Goal: Task Accomplishment & Management: Use online tool/utility

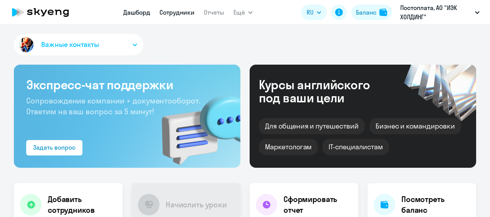
drag, startPoint x: 0, startPoint y: 0, endPoint x: 174, endPoint y: 10, distance: 173.8
click at [174, 10] on link "Сотрудники" at bounding box center [177, 12] width 35 height 8
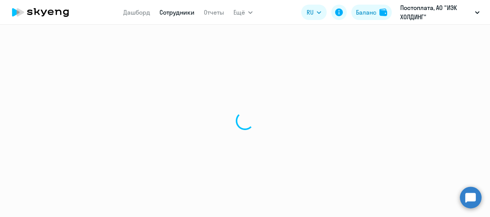
select select "30"
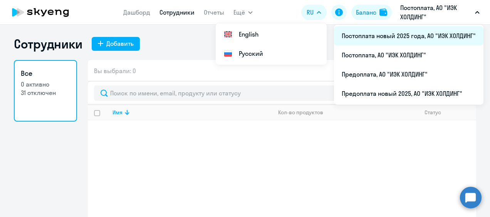
click at [393, 32] on li "Постоплата новый 2025 года, АО "ИЭК ХОЛДИНГ"" at bounding box center [409, 35] width 150 height 19
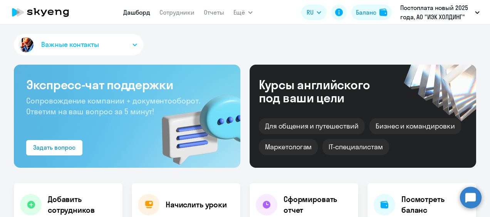
select select "30"
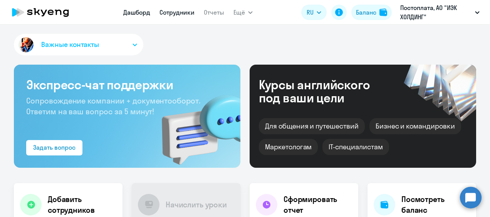
click at [184, 16] on link "Сотрудники" at bounding box center [177, 12] width 35 height 8
select select "30"
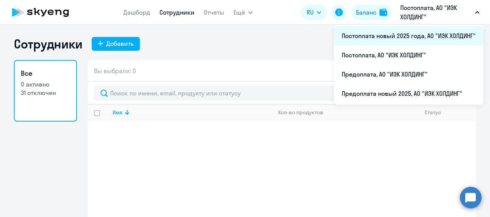
click at [430, 36] on li "Постоплата новый 2025 года, АО "ИЭК ХОЛДИНГ"" at bounding box center [409, 35] width 150 height 19
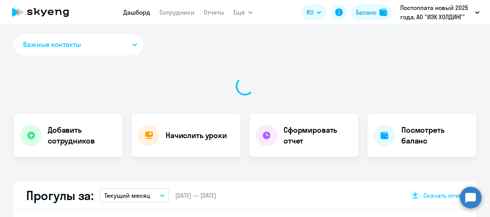
select select "30"
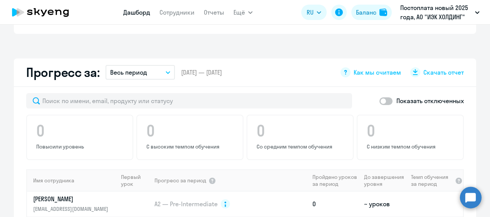
scroll to position [540, 0]
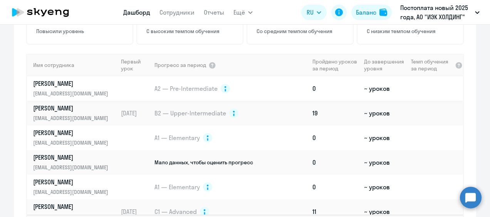
click at [122, 76] on td at bounding box center [136, 88] width 36 height 25
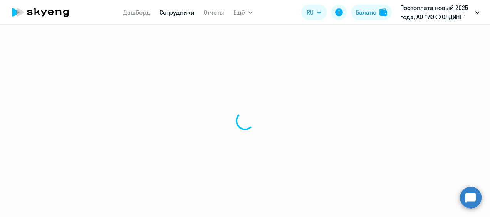
select select "english"
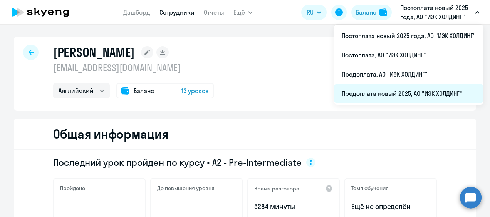
click at [406, 89] on li "Предоплата новый 2025, АО "ИЭК ХОЛДИНГ"" at bounding box center [409, 93] width 150 height 19
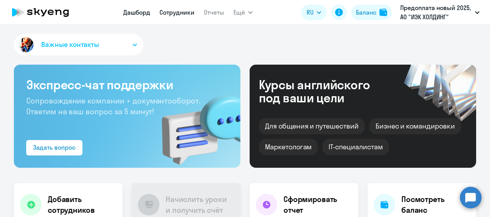
click at [182, 12] on link "Сотрудники" at bounding box center [177, 12] width 35 height 8
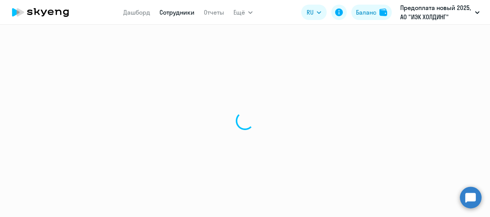
select select "30"
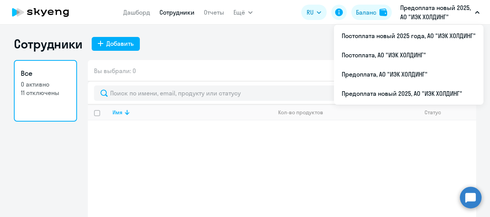
select select "30"
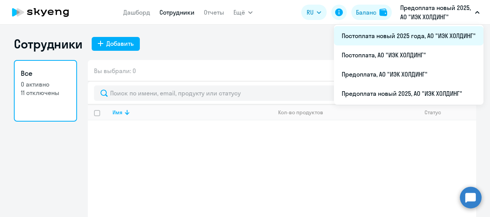
click at [422, 33] on li "Постоплата новый 2025 года, АО "ИЭК ХОЛДИНГ"" at bounding box center [409, 35] width 150 height 19
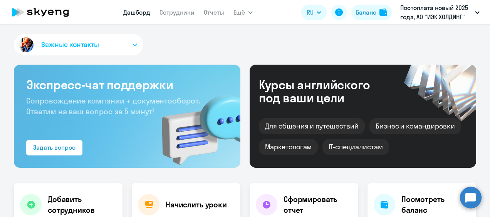
select select "30"
click at [170, 17] on nav "Дашборд Сотрудники Отчеты" at bounding box center [173, 12] width 101 height 15
click at [173, 15] on link "Сотрудники" at bounding box center [177, 12] width 35 height 8
select select "30"
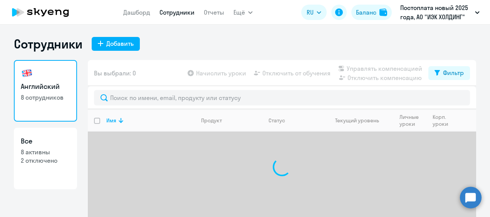
scroll to position [29, 0]
select select "30"
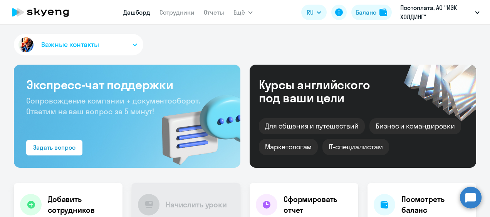
click at [177, 18] on nav "Дашборд Сотрудники Отчеты" at bounding box center [173, 12] width 101 height 15
click at [180, 14] on link "Сотрудники" at bounding box center [177, 12] width 35 height 8
select select "30"
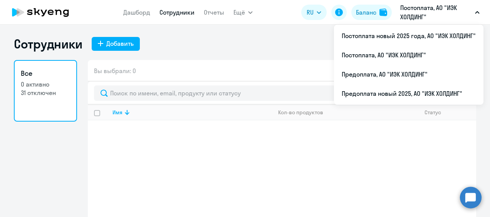
click at [421, 10] on p "Постоплата, АО "ИЭК ХОЛДИНГ"" at bounding box center [437, 12] width 72 height 19
click at [414, 16] on p "Постоплата, АО "ИЭК ХОЛДИНГ"" at bounding box center [437, 12] width 72 height 19
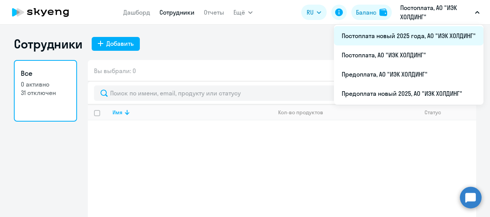
click at [410, 34] on li "Постоплата новый 2025 года, АО "ИЭК ХОЛДИНГ"" at bounding box center [409, 35] width 150 height 19
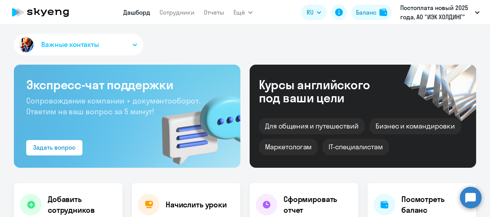
select select "30"
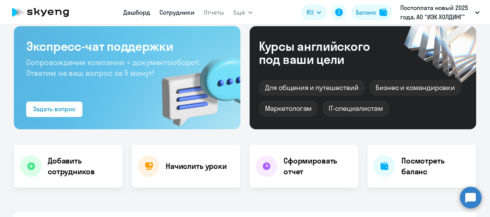
click at [173, 11] on link "Сотрудники" at bounding box center [177, 12] width 35 height 8
select select "30"
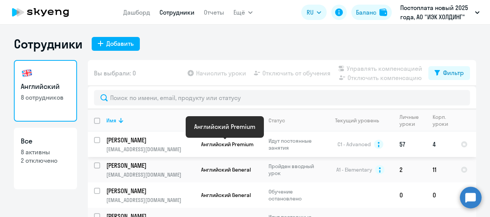
click at [218, 141] on span "Английский Premium" at bounding box center [227, 144] width 52 height 7
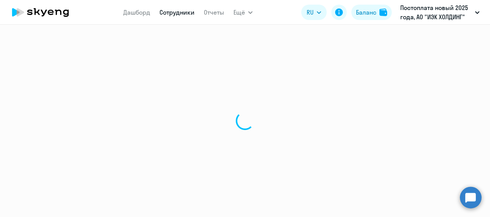
select select "english"
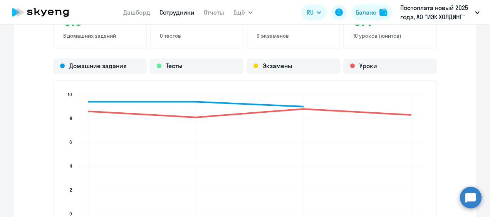
scroll to position [617, 0]
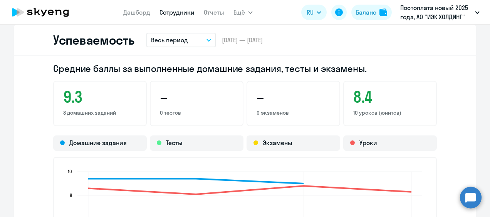
click at [174, 35] on button "Весь период" at bounding box center [181, 40] width 69 height 15
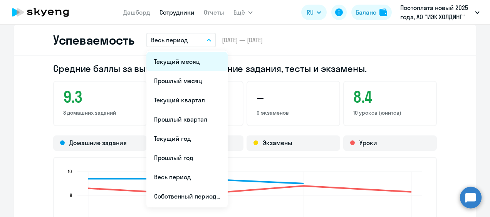
click at [173, 59] on li "Текущий месяц" at bounding box center [187, 61] width 81 height 19
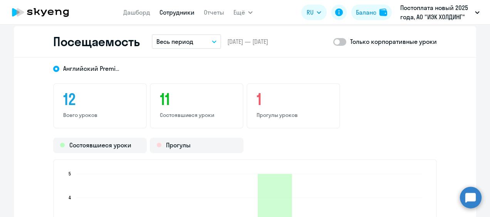
scroll to position [887, 0]
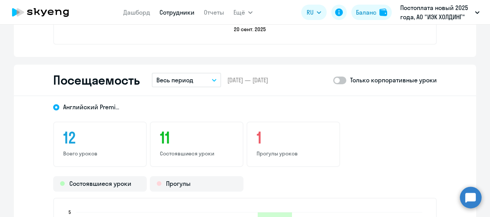
click at [189, 75] on button "Весь период" at bounding box center [186, 80] width 69 height 15
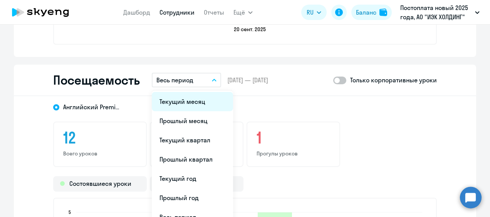
click at [187, 99] on li "Текущий месяц" at bounding box center [192, 101] width 81 height 19
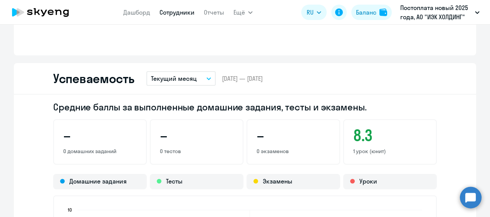
scroll to position [656, 0]
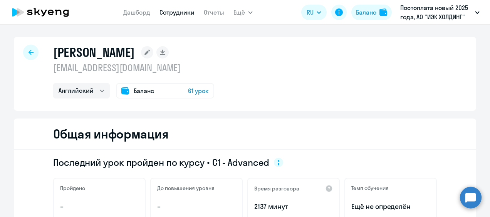
select select "30"
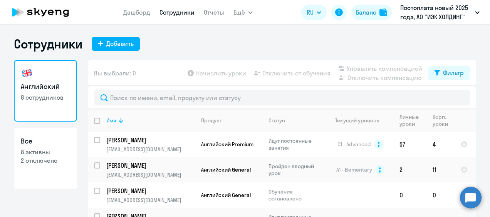
scroll to position [29, 0]
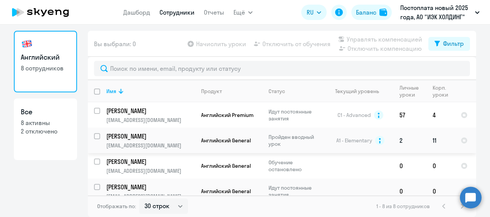
click at [179, 138] on p "[PERSON_NAME]" at bounding box center [149, 136] width 87 height 8
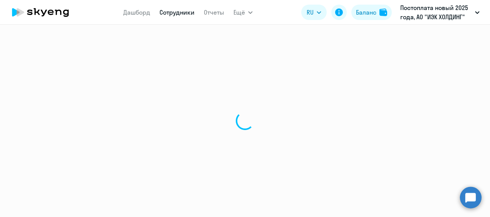
select select "english"
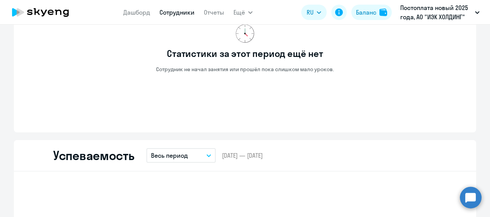
scroll to position [578, 0]
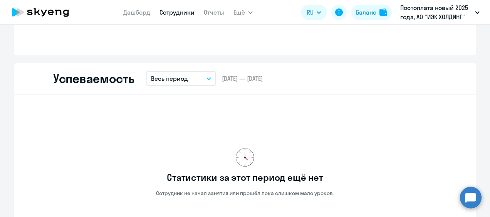
click at [189, 84] on button "Весь период" at bounding box center [181, 78] width 69 height 15
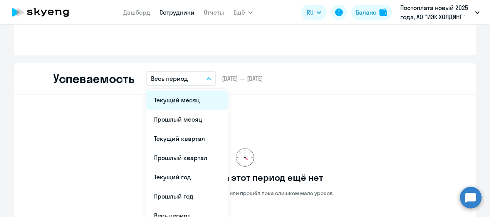
click at [190, 96] on li "Текущий месяц" at bounding box center [187, 100] width 81 height 19
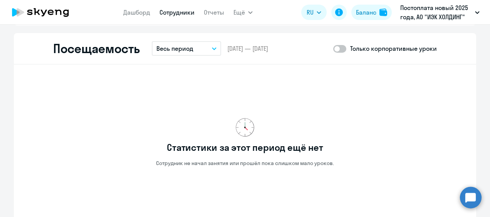
scroll to position [733, 0]
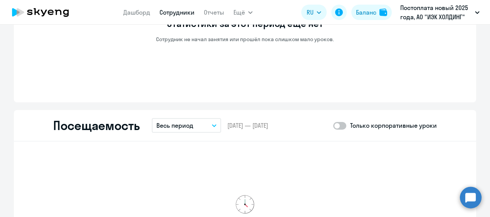
click at [194, 121] on button "Весь период" at bounding box center [186, 125] width 69 height 15
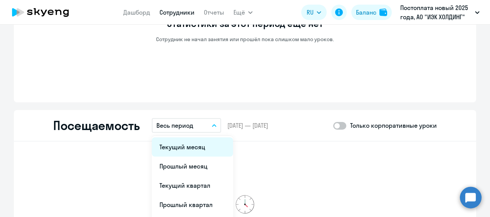
click at [197, 144] on li "Текущий месяц" at bounding box center [192, 147] width 81 height 19
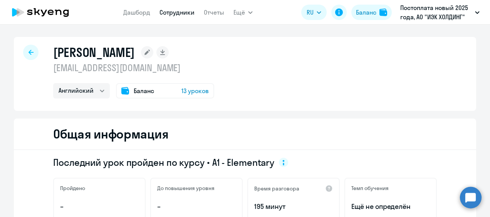
select select "30"
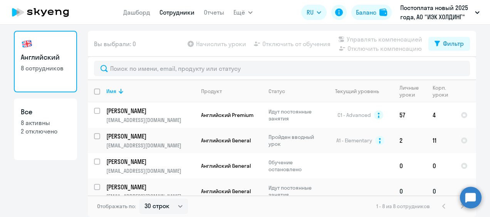
click at [161, 182] on td "[PERSON_NAME] [PERSON_NAME][EMAIL_ADDRESS][DOMAIN_NAME]" at bounding box center [147, 191] width 95 height 25
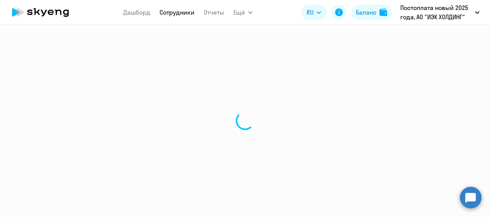
select select "english"
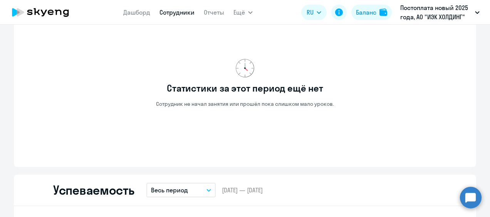
scroll to position [540, 0]
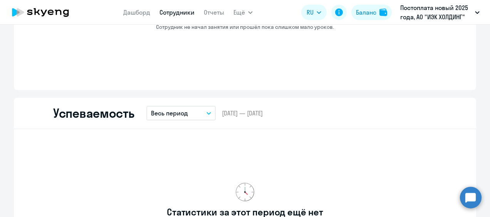
click at [185, 119] on button "Весь период" at bounding box center [181, 113] width 69 height 15
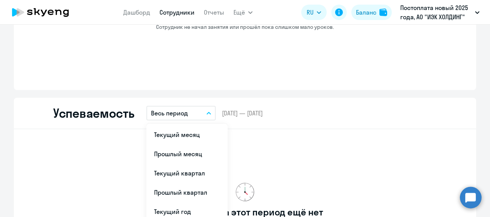
click at [182, 128] on li "Текущий месяц" at bounding box center [187, 134] width 81 height 19
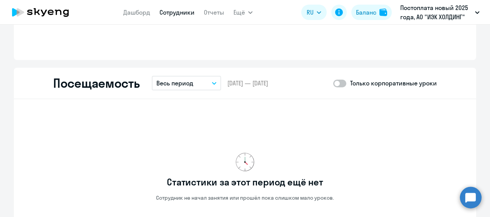
scroll to position [810, 0]
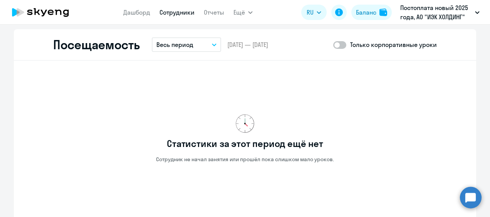
click at [189, 49] on p "Весь период" at bounding box center [175, 44] width 37 height 9
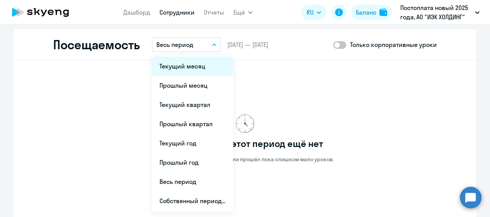
click at [182, 62] on li "Текущий месяц" at bounding box center [192, 66] width 81 height 19
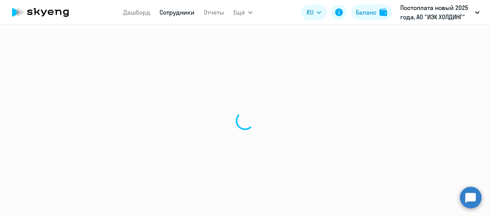
select select "30"
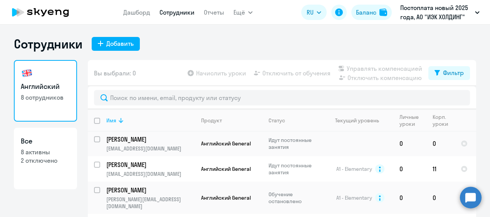
scroll to position [29, 0]
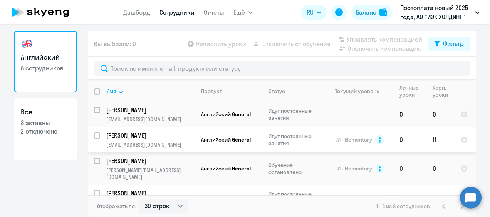
click at [176, 145] on p "[EMAIL_ADDRESS][DOMAIN_NAME]" at bounding box center [150, 145] width 88 height 7
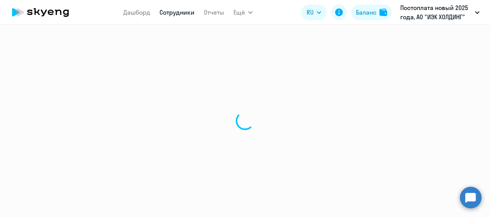
select select "english"
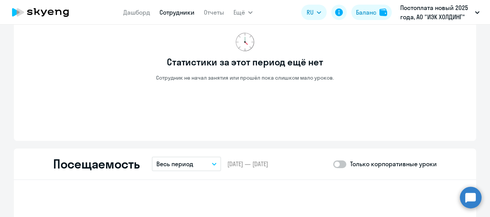
scroll to position [578, 0]
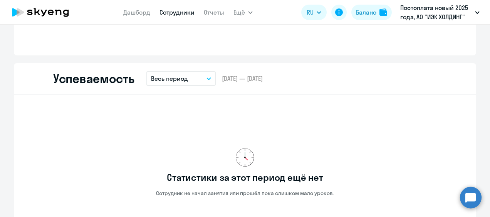
click at [166, 74] on p "Весь период" at bounding box center [169, 78] width 37 height 9
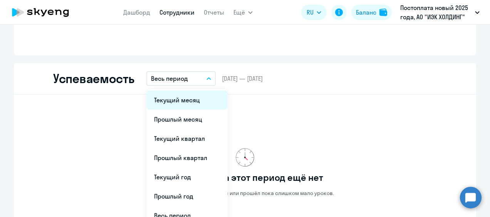
click at [166, 99] on li "Текущий месяц" at bounding box center [187, 100] width 81 height 19
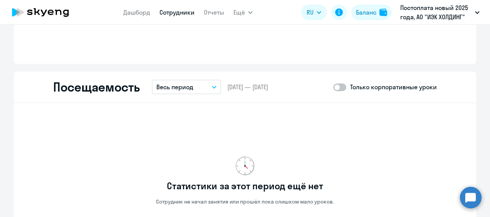
scroll to position [810, 0]
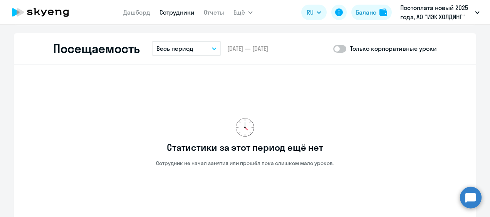
click at [198, 51] on button "Весь период" at bounding box center [186, 48] width 69 height 15
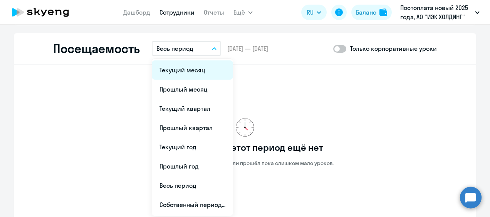
click at [190, 62] on li "Текущий месяц" at bounding box center [192, 70] width 81 height 19
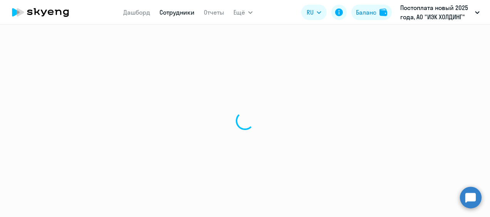
select select "30"
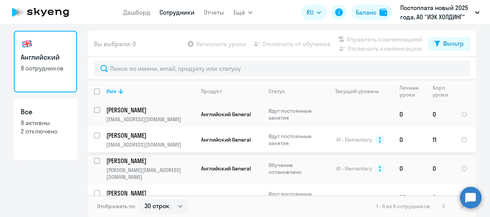
scroll to position [108, 0]
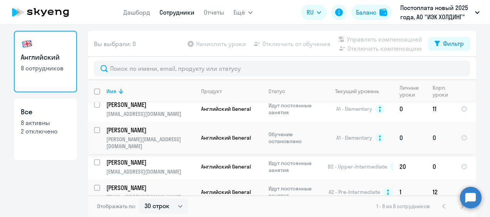
click at [171, 134] on td "Ирина [EMAIL_ADDRESS][DOMAIN_NAME]" at bounding box center [147, 138] width 95 height 32
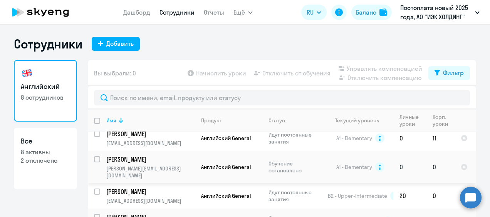
select select "english"
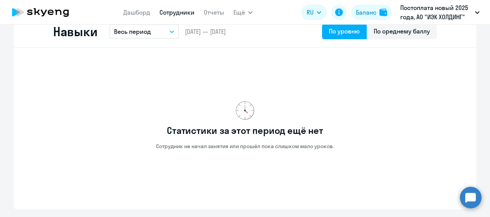
scroll to position [308, 0]
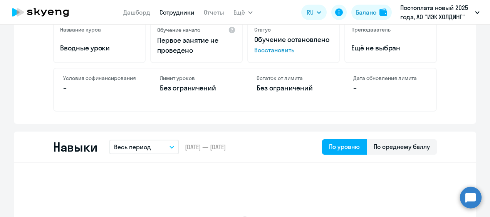
click at [152, 144] on button "Весь период" at bounding box center [144, 147] width 69 height 15
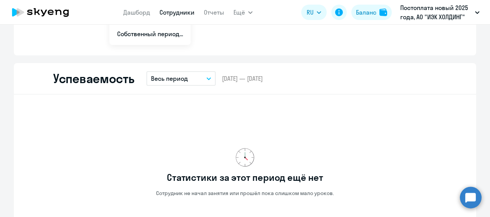
click at [169, 84] on button "Весь период" at bounding box center [181, 78] width 69 height 15
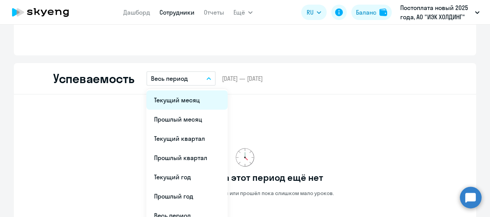
click at [171, 97] on li "Текущий месяц" at bounding box center [187, 100] width 81 height 19
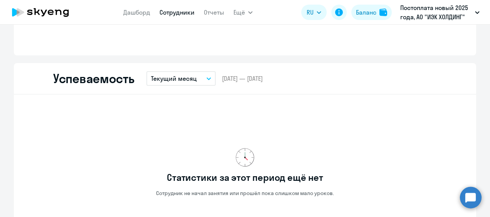
scroll to position [810, 0]
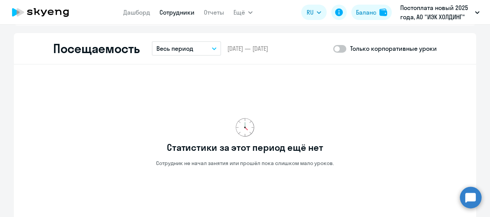
click at [195, 46] on button "Весь период" at bounding box center [186, 48] width 69 height 15
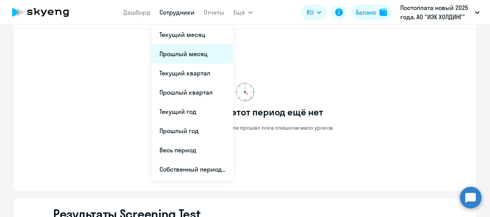
scroll to position [768, 0]
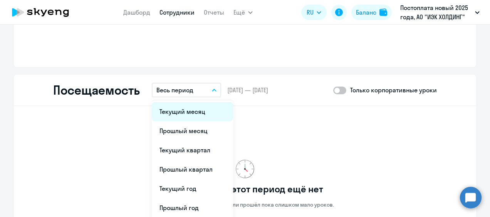
click at [193, 118] on li "Текущий месяц" at bounding box center [192, 111] width 81 height 19
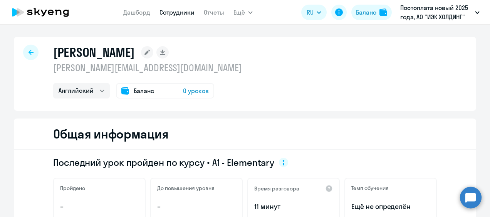
select select "30"
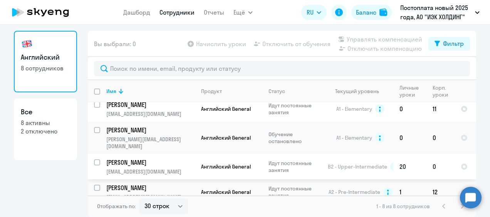
click at [155, 169] on p "[EMAIL_ADDRESS][DOMAIN_NAME]" at bounding box center [150, 172] width 88 height 7
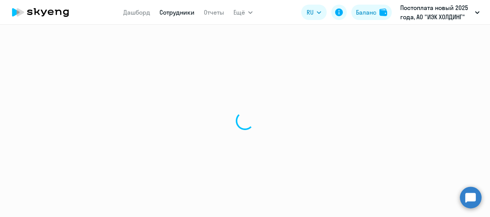
select select "english"
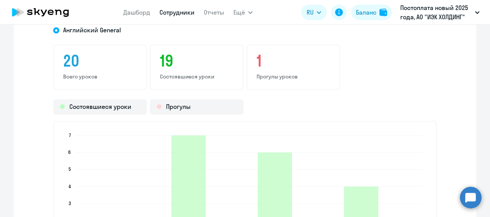
scroll to position [1118, 0]
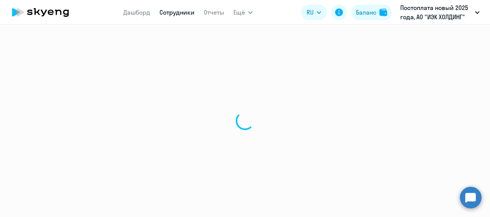
select select "30"
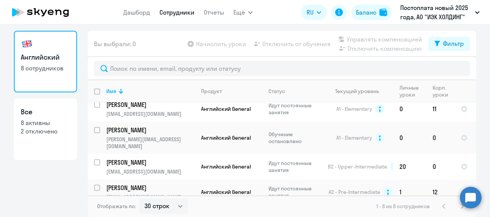
click at [150, 184] on p "[PERSON_NAME]" at bounding box center [149, 188] width 87 height 8
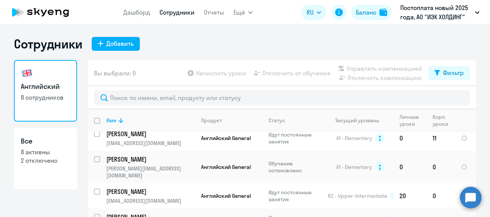
select select "english"
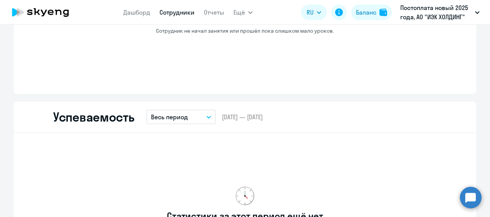
click at [177, 117] on p "Весь период" at bounding box center [169, 117] width 37 height 9
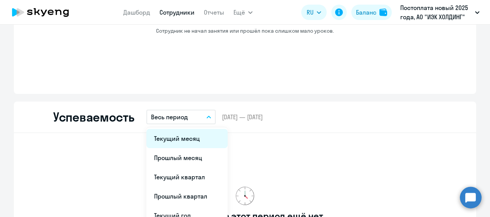
click at [181, 133] on li "Текущий месяц" at bounding box center [187, 138] width 81 height 19
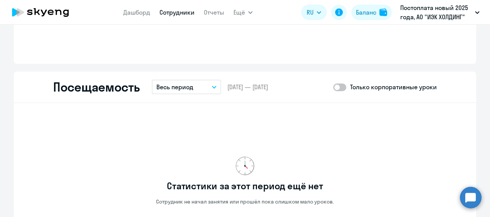
click at [196, 85] on button "Весь период" at bounding box center [186, 87] width 69 height 15
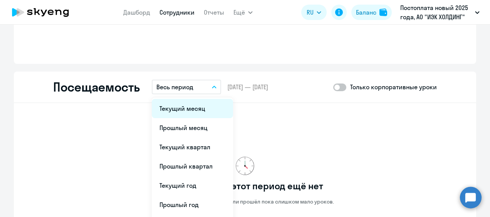
click at [199, 107] on li "Текущий месяц" at bounding box center [192, 108] width 81 height 19
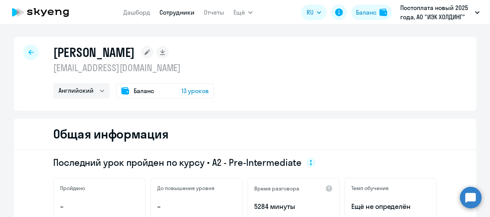
click at [42, 11] on icon at bounding box center [44, 13] width 6 height 7
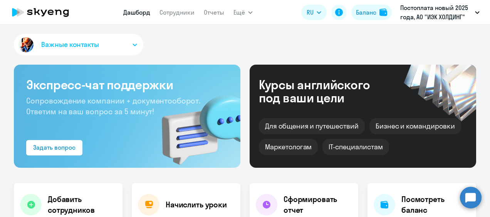
select select "30"
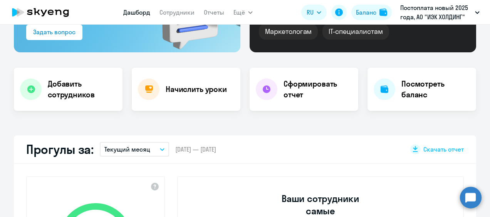
click at [196, 86] on h4 "Начислить уроки" at bounding box center [196, 89] width 61 height 11
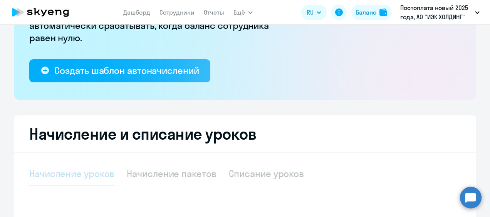
select select "10"
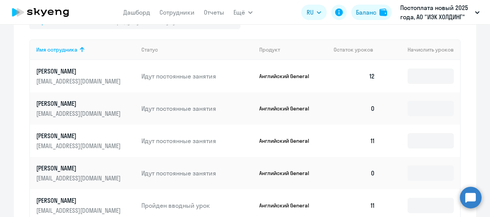
click at [433, 100] on td at bounding box center [421, 109] width 79 height 32
click at [425, 113] on input at bounding box center [431, 108] width 46 height 15
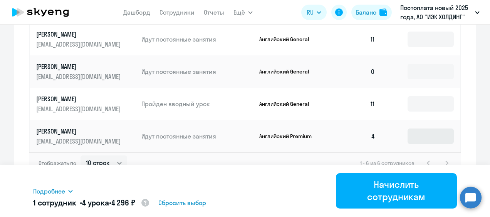
type input "4"
click at [423, 133] on input at bounding box center [431, 136] width 46 height 15
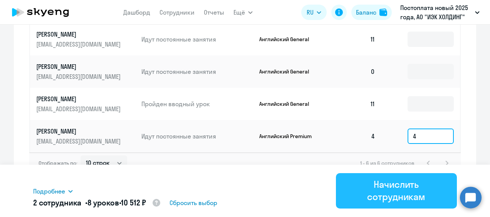
type input "4"
click at [408, 201] on div "Начислить сотрудникам" at bounding box center [397, 191] width 100 height 25
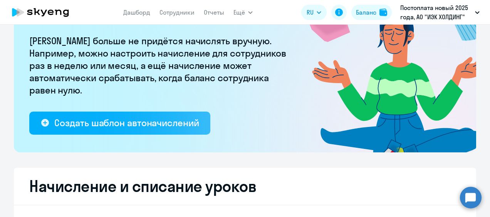
scroll to position [25, 0]
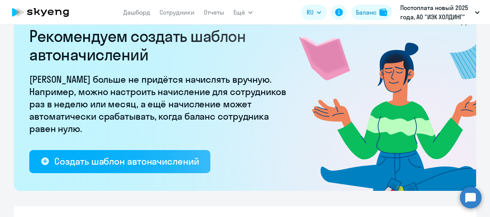
click at [54, 19] on icon at bounding box center [41, 12] width 68 height 19
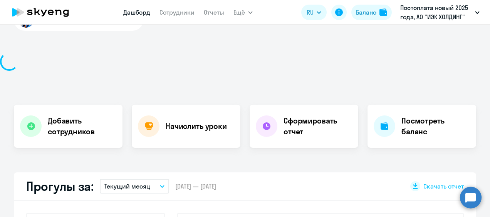
select select "30"
